Goal: Task Accomplishment & Management: Manage account settings

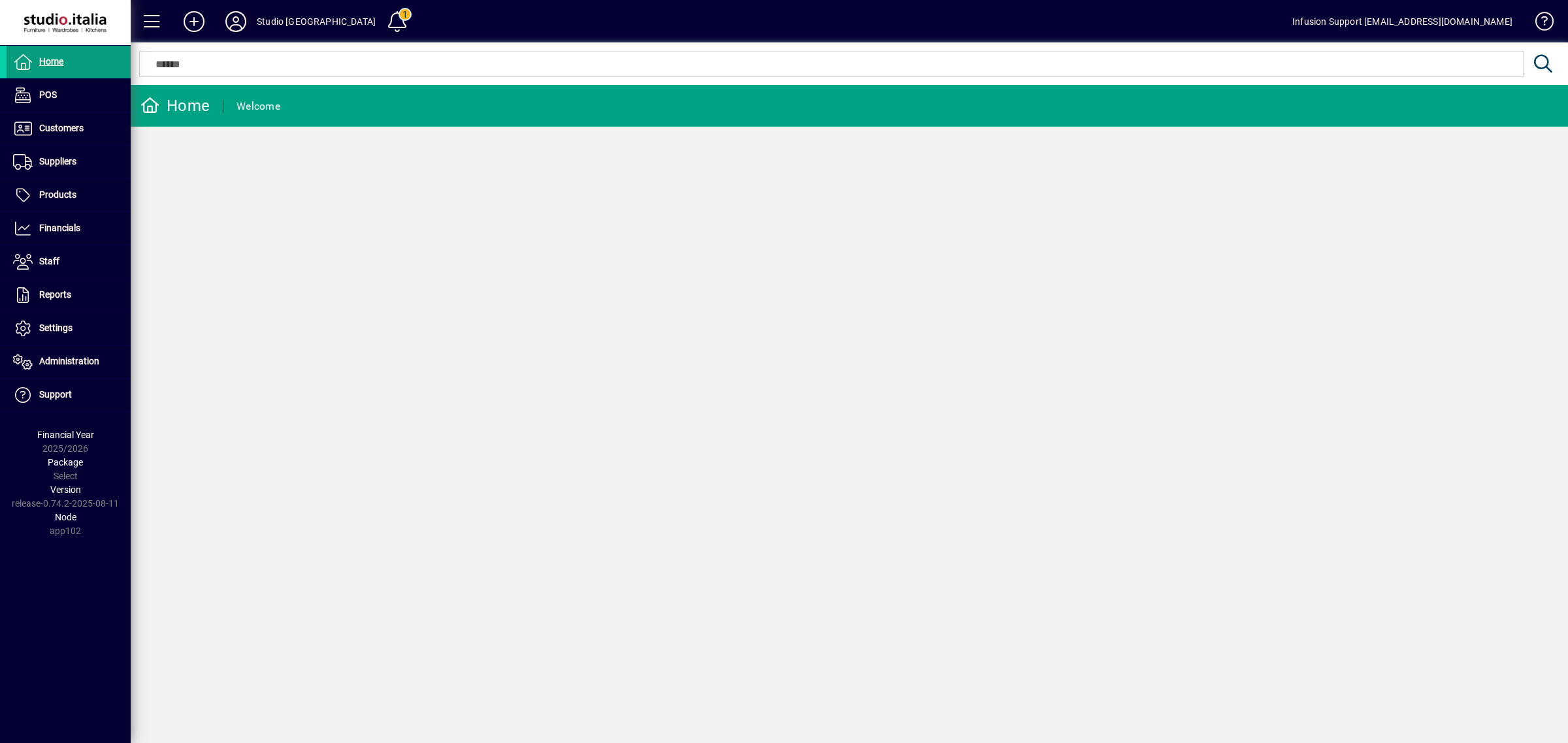
click at [232, 19] on icon at bounding box center [236, 22] width 26 height 21
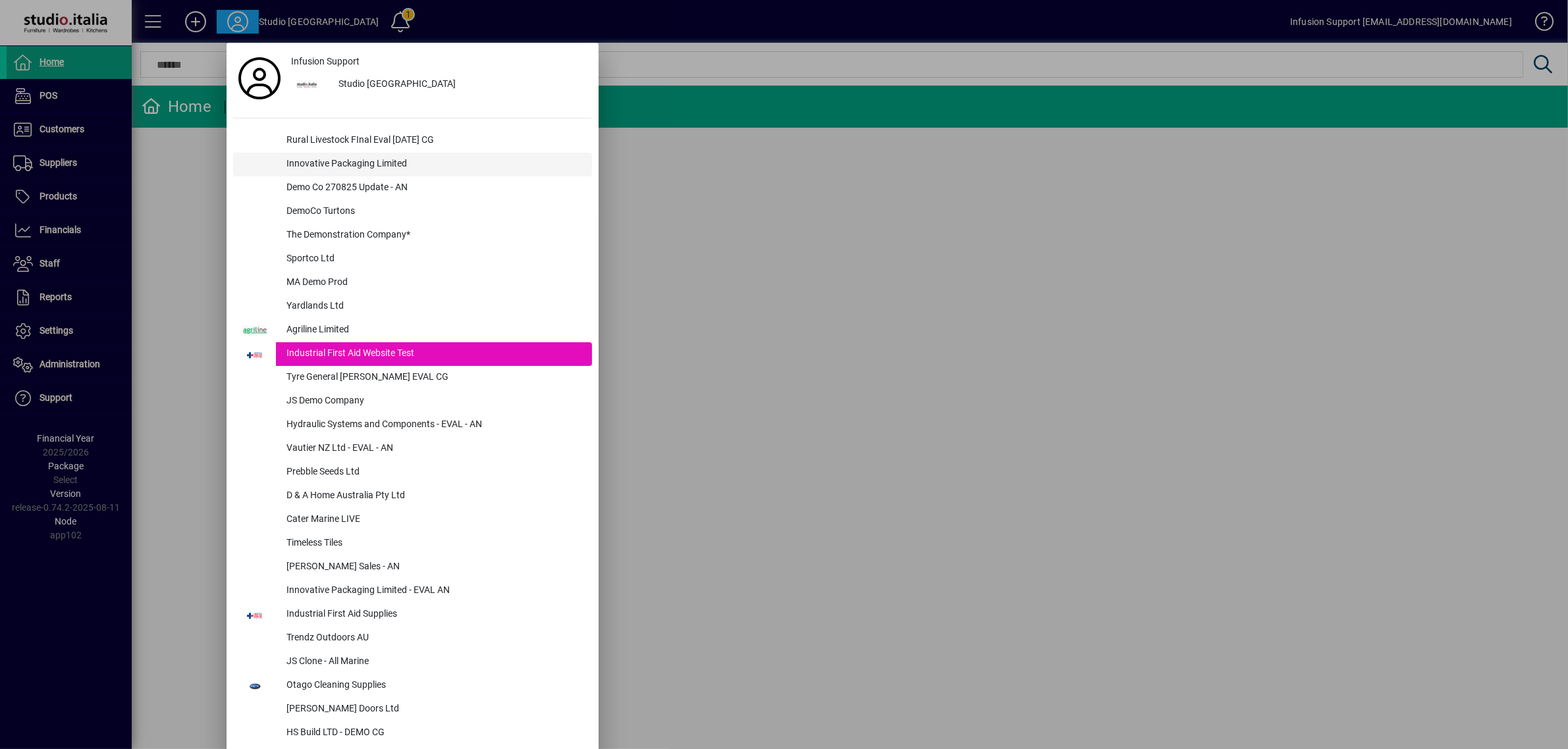
click at [333, 165] on div "Innovative Packaging Limited" at bounding box center [434, 164] width 316 height 24
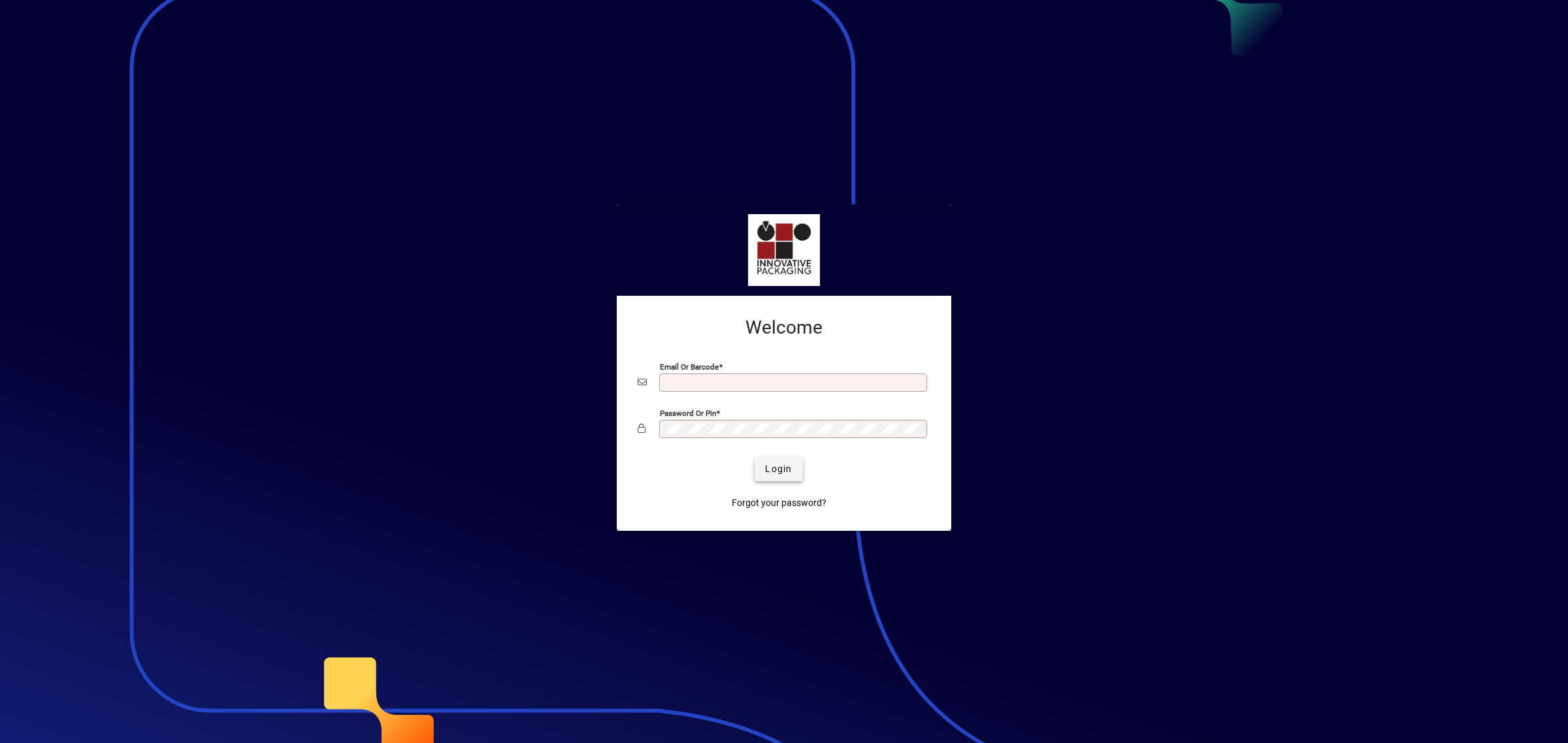
type input "**********"
click at [781, 468] on span "Login" at bounding box center [779, 470] width 26 height 14
